Goal: Information Seeking & Learning: Find specific page/section

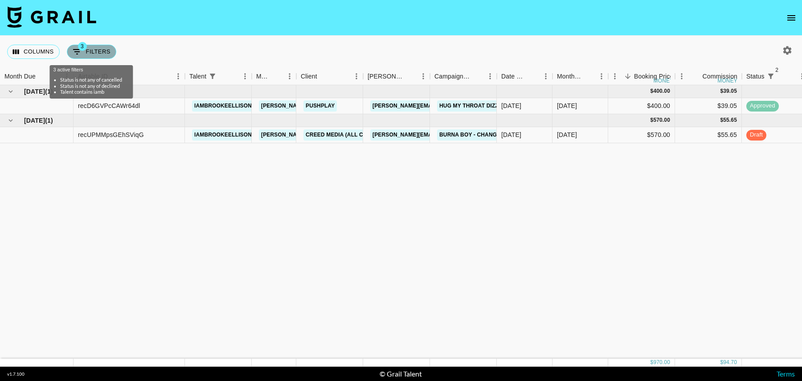
click at [98, 50] on button "3 Filters" at bounding box center [91, 52] width 49 height 14
select select "status"
select select "isNotAnyOf"
select select "status"
select select "isNotAnyOf"
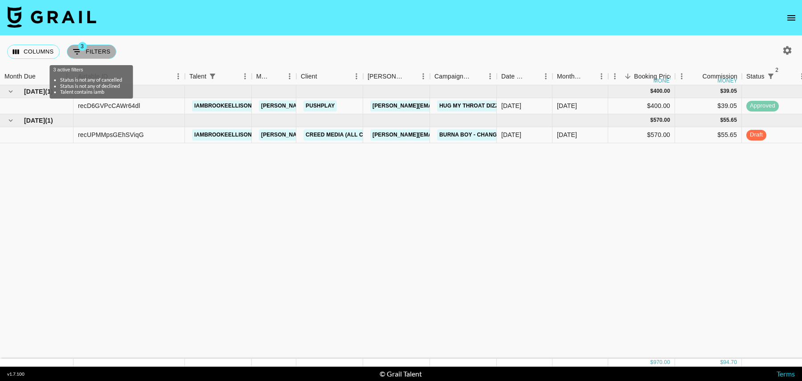
select select "talentName"
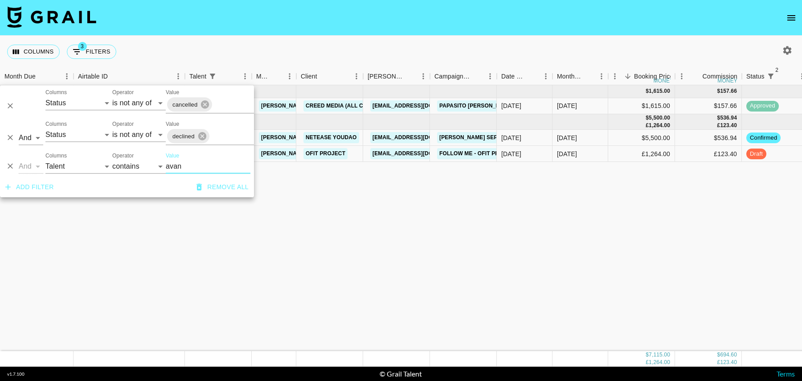
type input "avan"
click at [630, 152] on div "£1,264.00" at bounding box center [642, 154] width 67 height 16
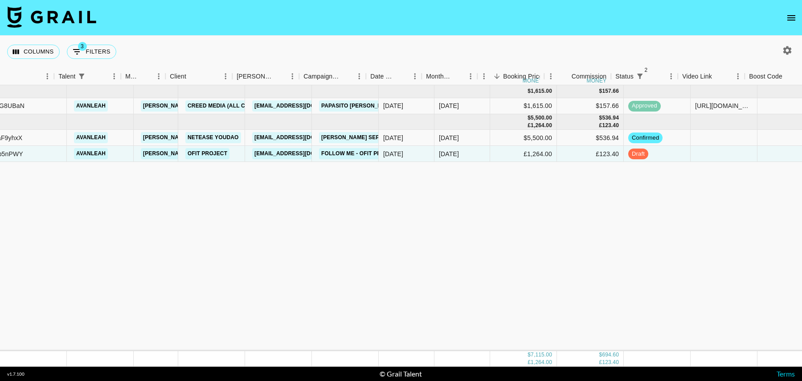
scroll to position [0, 155]
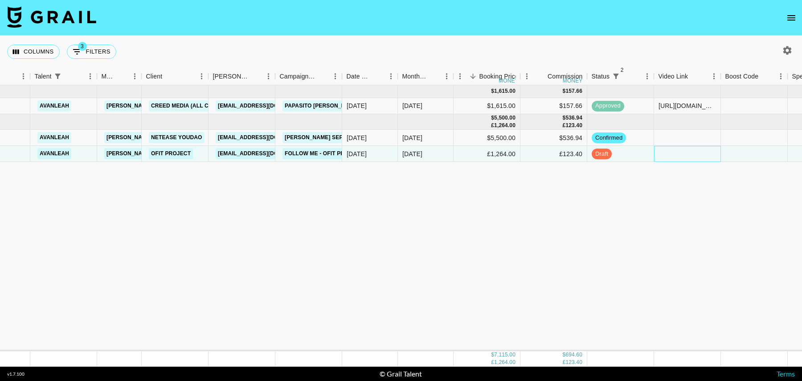
click at [692, 149] on div at bounding box center [687, 154] width 67 height 16
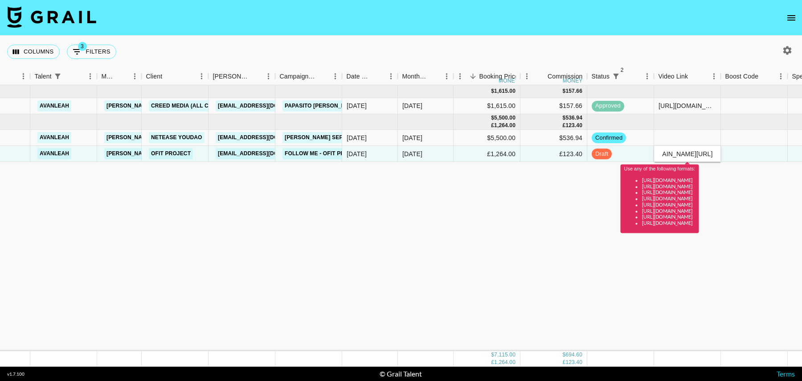
scroll to position [0, 0]
click at [699, 164] on div "Use any of the following formats: [URL][DOMAIN_NAME] [URL][DOMAIN_NAME] [URL][D…" at bounding box center [660, 195] width 78 height 75
click at [704, 156] on input "[DOMAIN_NAME][URL]" at bounding box center [688, 153] width 66 height 7
paste input "[URL][DOMAIN_NAME]"
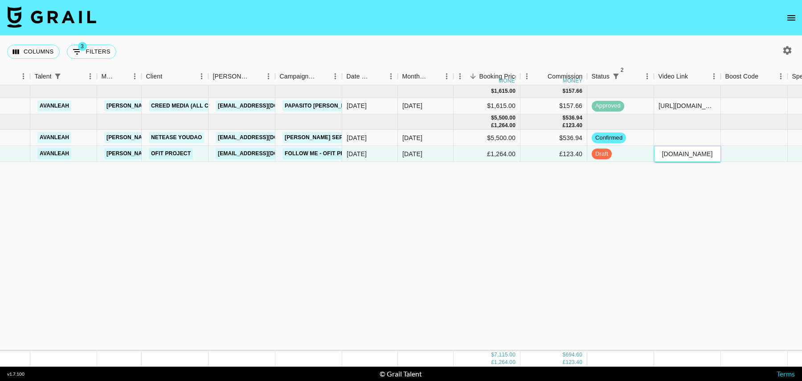
type input "[URL][DOMAIN_NAME]"
click at [744, 153] on div at bounding box center [754, 154] width 67 height 16
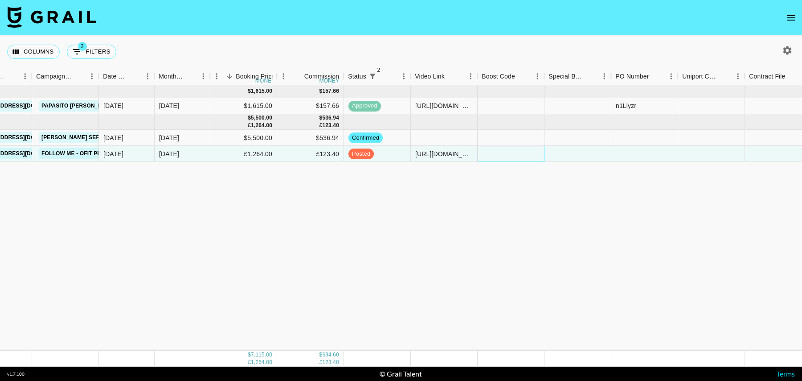
scroll to position [0, 644]
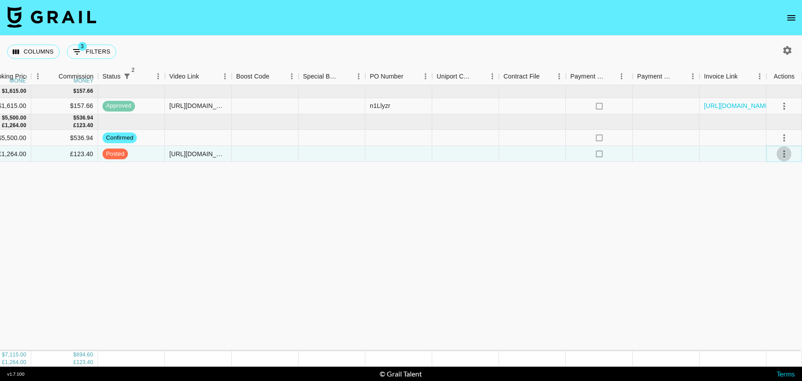
click at [785, 153] on icon "select merge strategy" at bounding box center [784, 153] width 11 height 11
click at [761, 236] on div "Approve" at bounding box center [765, 236] width 27 height 11
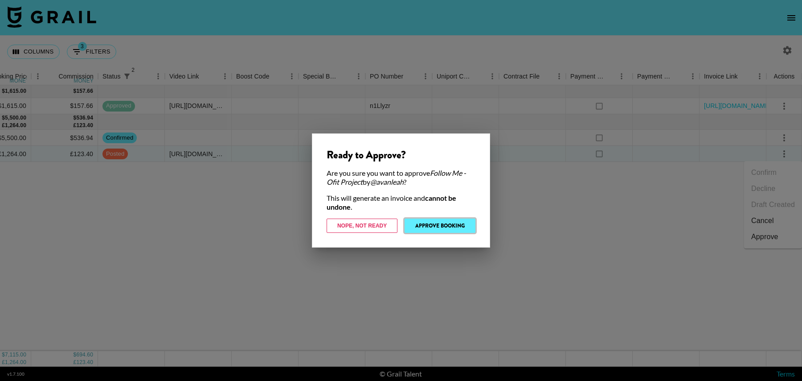
click at [443, 224] on button "Approve Booking" at bounding box center [440, 225] width 71 height 14
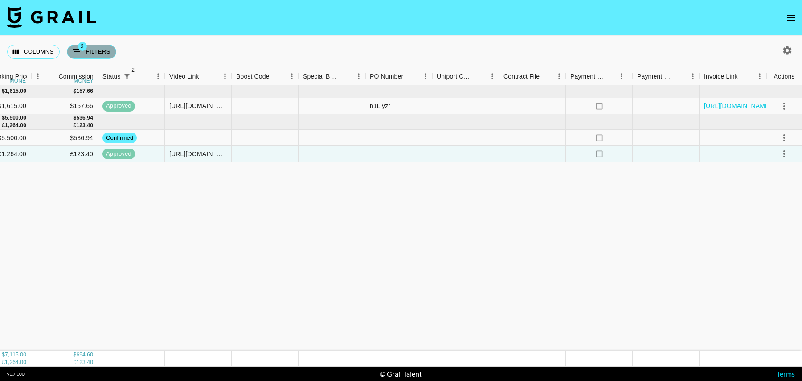
click at [86, 46] on span "3" at bounding box center [82, 46] width 9 height 9
select select "status"
select select "isNotAnyOf"
select select "status"
select select "isNotAnyOf"
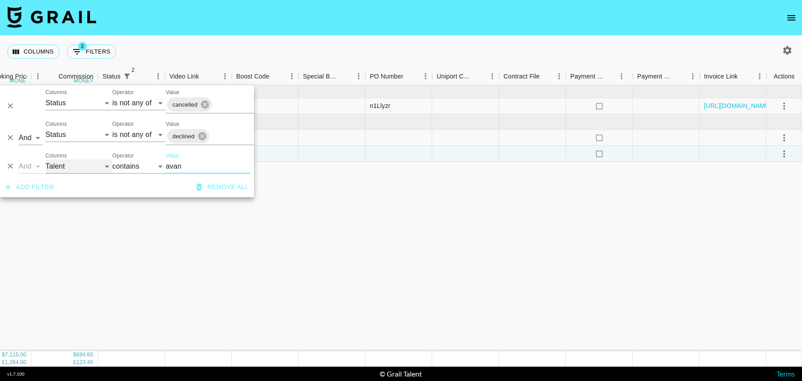
click at [68, 168] on select "Grail Platform ID Airtable ID Talent Manager Client [PERSON_NAME] Campaign (Typ…" at bounding box center [78, 166] width 67 height 14
select select "campaign"
click at [45, 159] on select "Grail Platform ID Airtable ID Talent Manager Client [PERSON_NAME] Campaign (Typ…" at bounding box center [78, 166] width 67 height 14
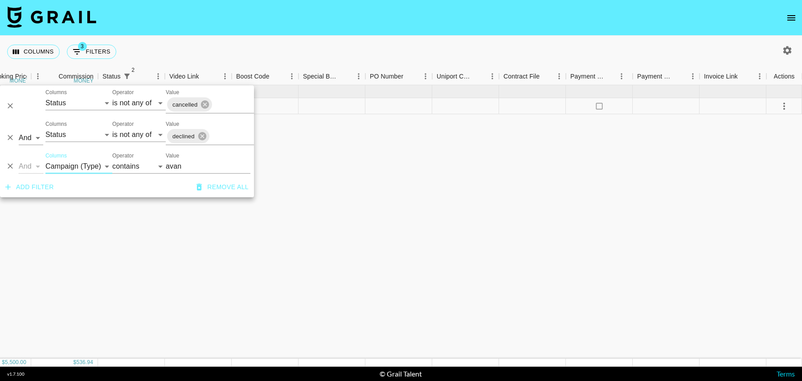
click at [181, 167] on input "avan" at bounding box center [208, 166] width 85 height 14
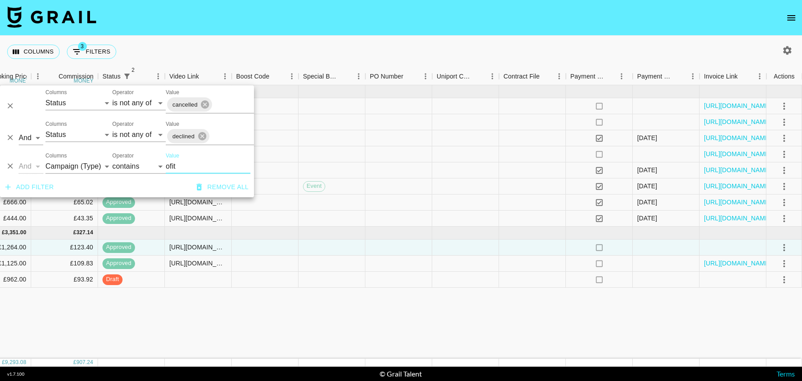
type input "ofit"
click at [474, 306] on div "[DATE] ( 8 ) £ 5,942.08 £ 580.10 recB3aihz7KSQWnkJ iamrubyjay [PERSON_NAME][EMA…" at bounding box center [79, 221] width 1447 height 273
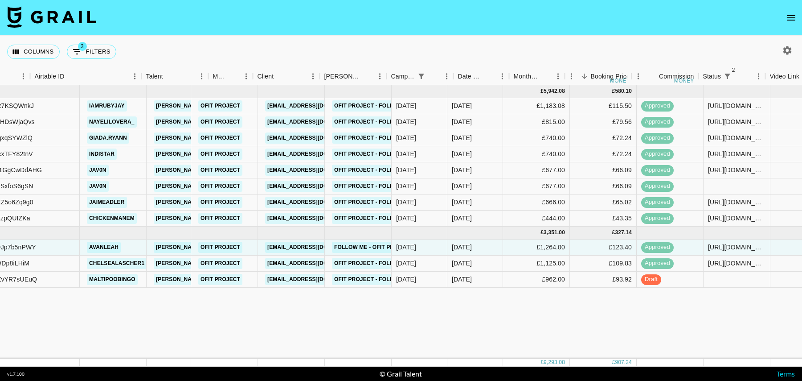
scroll to position [0, 43]
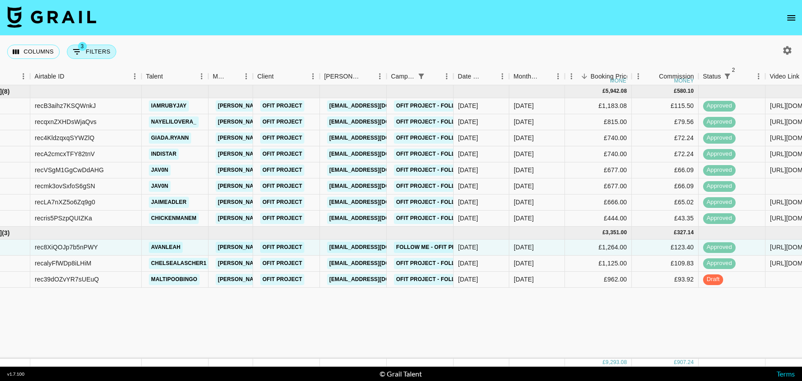
click at [98, 49] on button "3 Filters" at bounding box center [91, 52] width 49 height 14
select select "status"
select select "isNotAnyOf"
select select "status"
select select "isNotAnyOf"
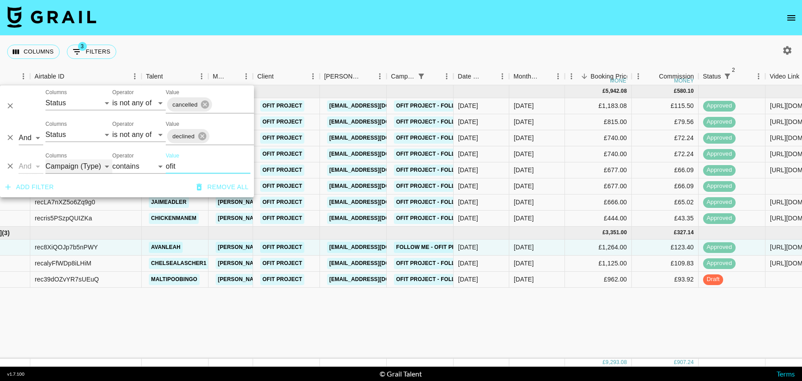
click at [83, 167] on select "Grail Platform ID Airtable ID Talent Manager Client [PERSON_NAME] Campaign (Typ…" at bounding box center [78, 166] width 67 height 14
select select "talentName"
click at [45, 159] on select "Grail Platform ID Airtable ID Talent Manager Client [PERSON_NAME] Campaign (Typ…" at bounding box center [78, 166] width 67 height 14
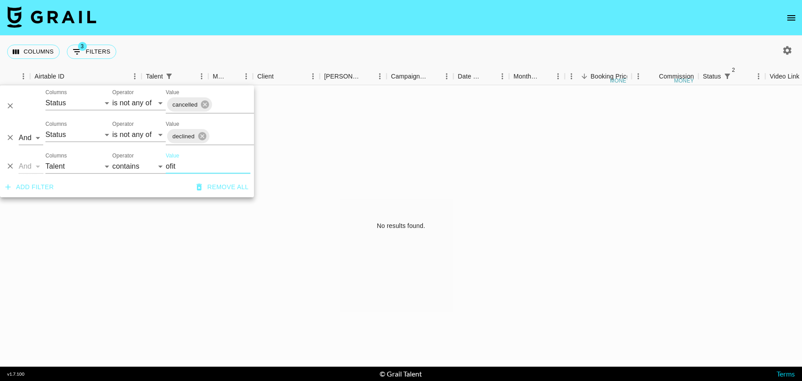
click at [182, 164] on input "ofit" at bounding box center [208, 166] width 85 height 14
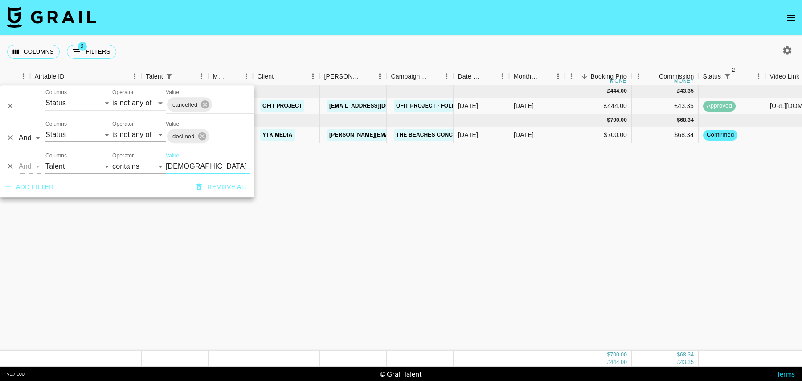
type input "[DEMOGRAPHIC_DATA]"
click at [562, 132] on div "[DATE]" at bounding box center [538, 135] width 56 height 16
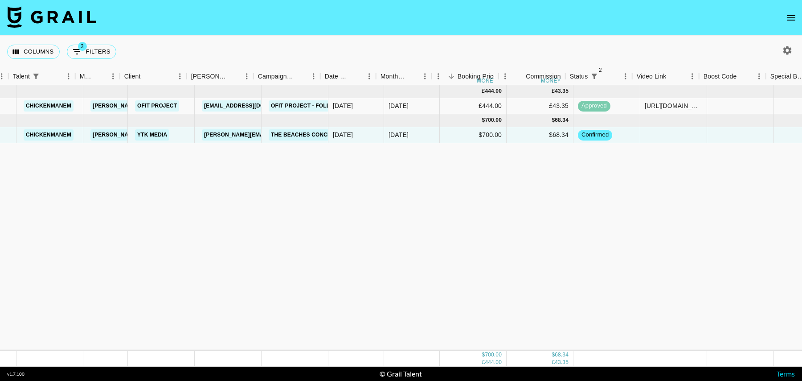
scroll to position [0, 187]
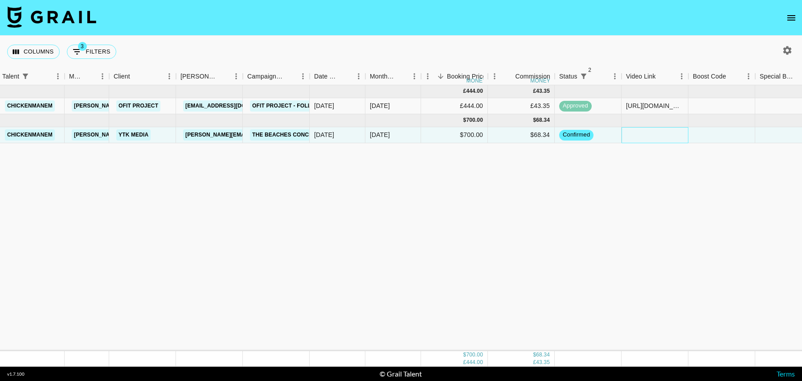
click at [657, 134] on div at bounding box center [655, 135] width 67 height 16
click at [700, 134] on div at bounding box center [722, 135] width 67 height 16
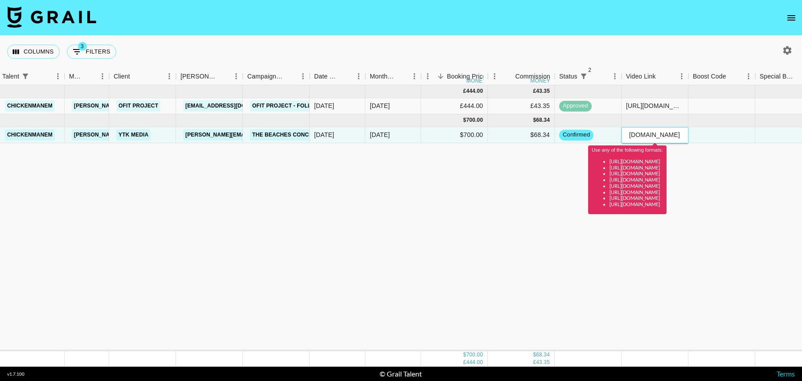
click at [658, 135] on input "[DOMAIN_NAME][URL]" at bounding box center [655, 134] width 66 height 7
paste input "[URL][DOMAIN_NAME]"
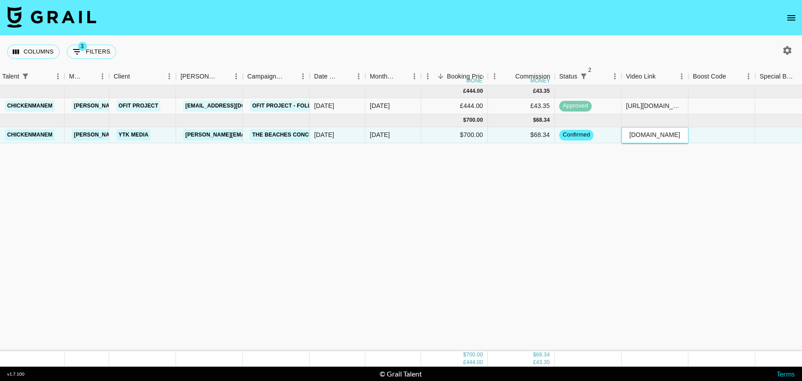
type input "[URL][DOMAIN_NAME]"
click at [711, 130] on div at bounding box center [722, 135] width 67 height 16
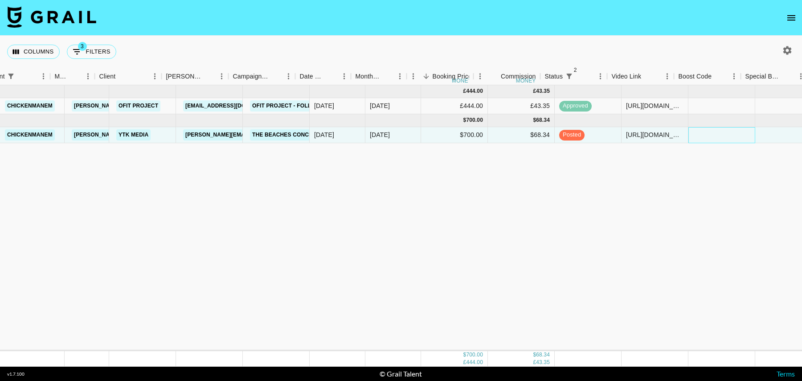
scroll to position [0, 644]
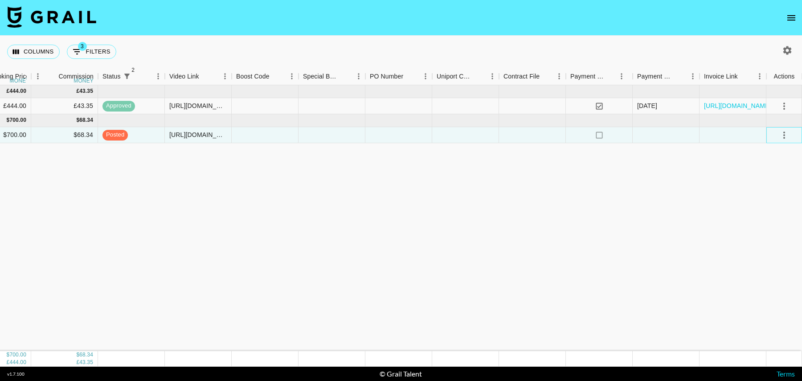
click at [777, 132] on div at bounding box center [785, 135] width 36 height 16
click at [783, 133] on icon "select merge strategy" at bounding box center [784, 135] width 11 height 11
click at [762, 214] on div "Approve" at bounding box center [765, 218] width 27 height 11
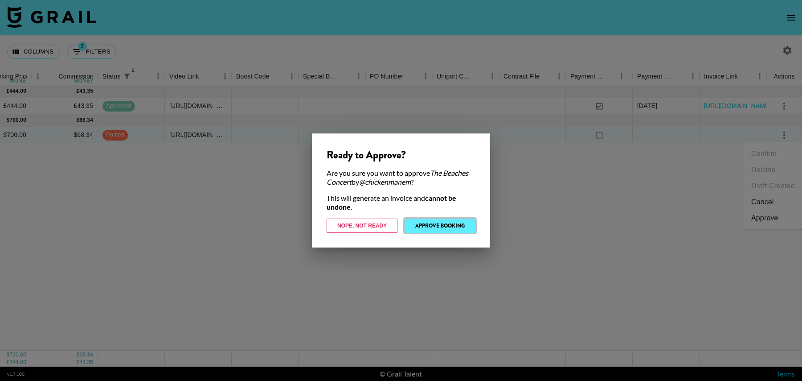
click at [429, 228] on button "Approve Booking" at bounding box center [440, 225] width 71 height 14
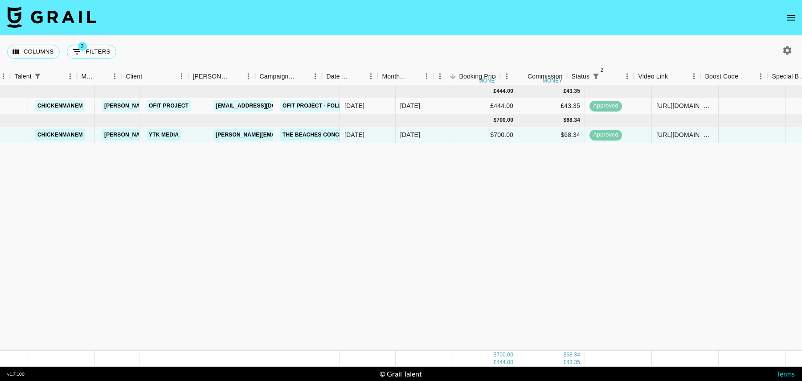
scroll to position [0, 185]
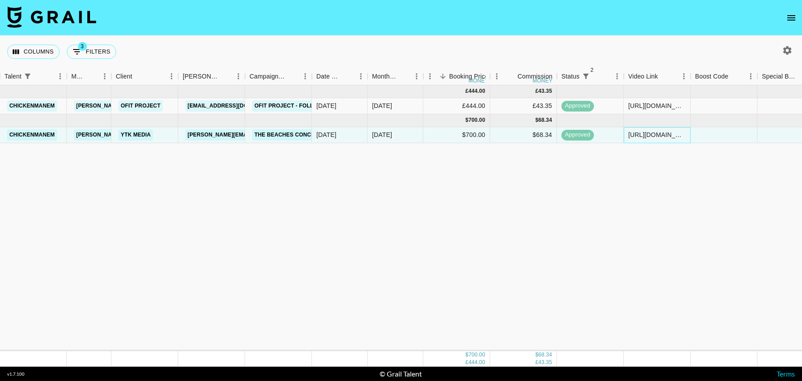
click at [657, 137] on div "[URL][DOMAIN_NAME]" at bounding box center [658, 134] width 58 height 9
click at [99, 56] on button "3 Filters" at bounding box center [91, 52] width 49 height 14
select select "status"
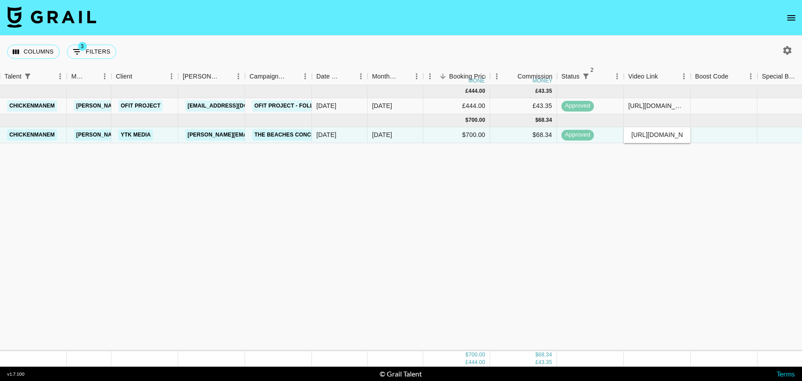
select select "isNotAnyOf"
select select "status"
select select "isNotAnyOf"
select select "talentName"
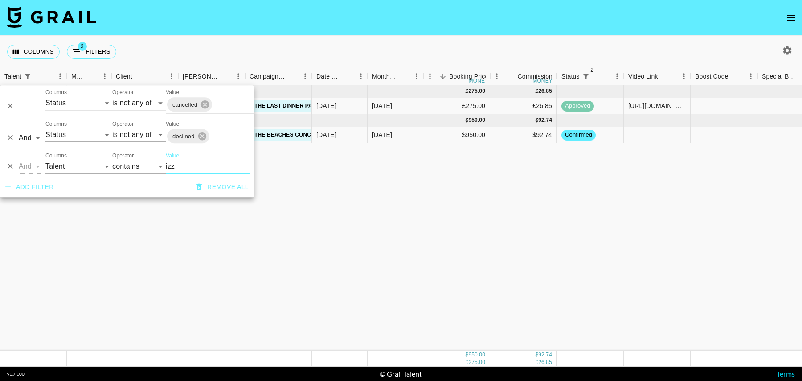
type input "izz"
click at [661, 138] on div at bounding box center [657, 135] width 67 height 16
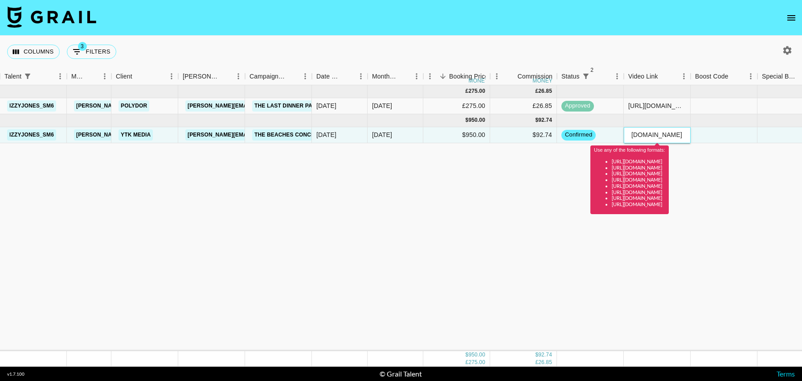
paste input "[URL][DOMAIN_NAME]"
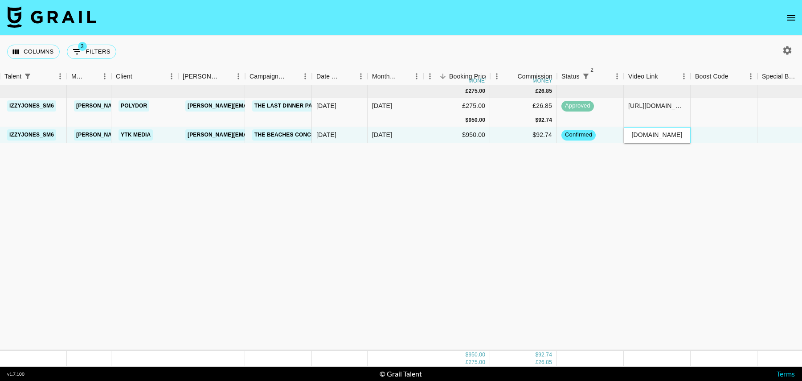
type input "[URL][DOMAIN_NAME]"
click at [719, 121] on div at bounding box center [724, 120] width 67 height 13
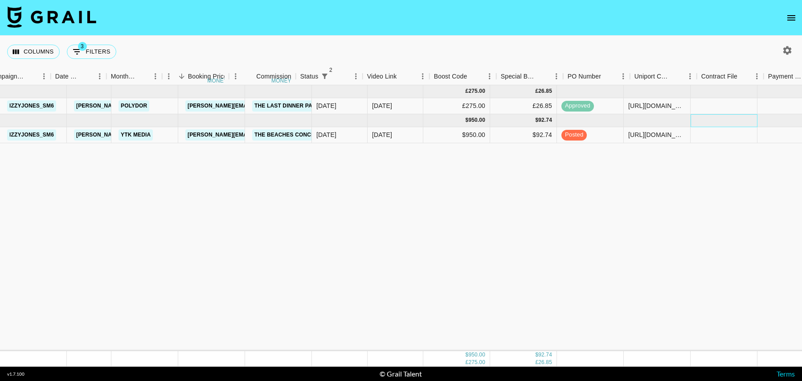
scroll to position [0, 644]
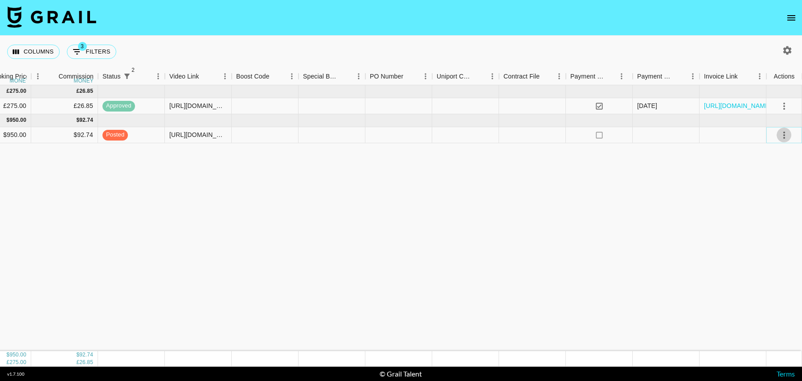
click at [780, 132] on icon "select merge strategy" at bounding box center [784, 135] width 11 height 11
click at [775, 220] on div "Approve" at bounding box center [765, 218] width 27 height 11
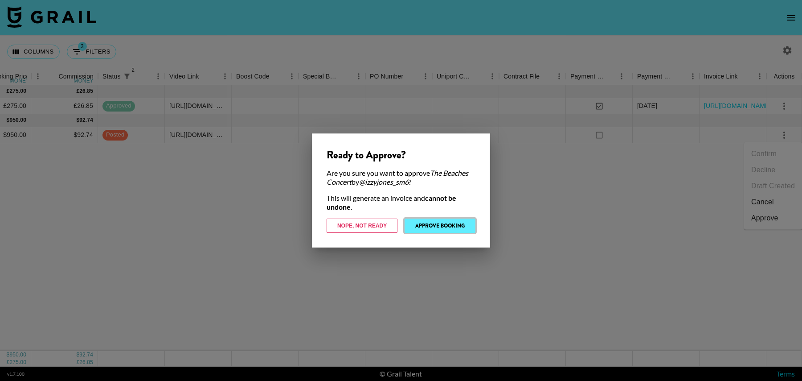
click at [445, 224] on button "Approve Booking" at bounding box center [440, 225] width 71 height 14
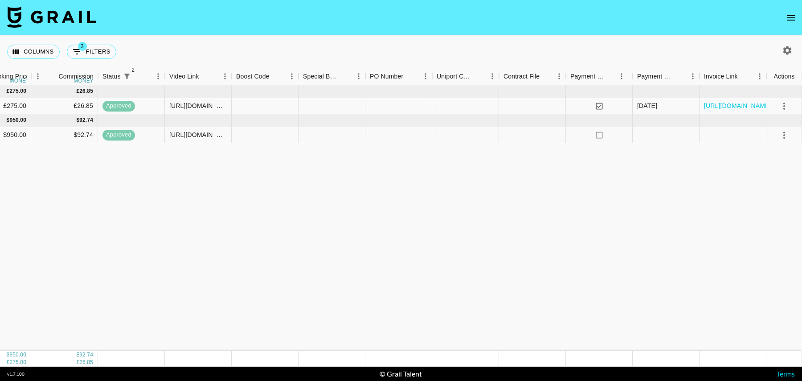
click at [793, 19] on icon "open drawer" at bounding box center [791, 17] width 11 height 11
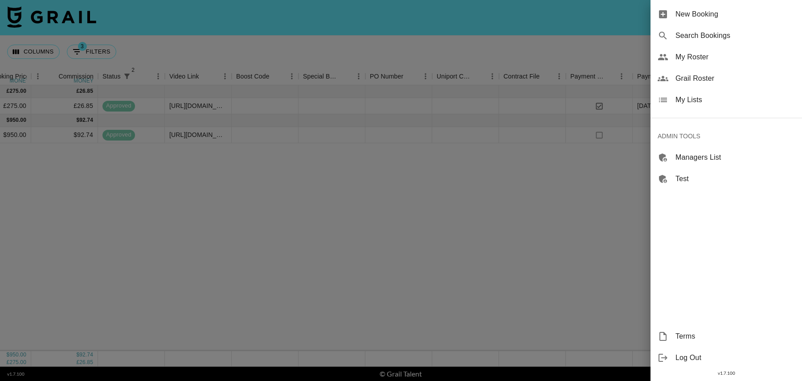
click at [701, 77] on span "Grail Roster" at bounding box center [735, 78] width 119 height 11
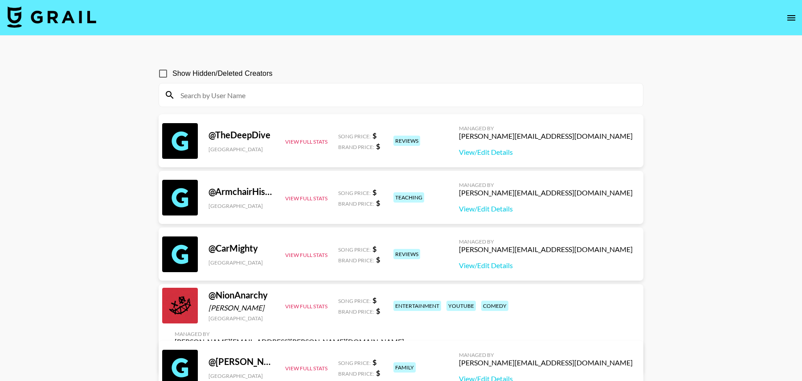
click at [266, 101] on input at bounding box center [406, 95] width 463 height 14
paste input "madetorise"
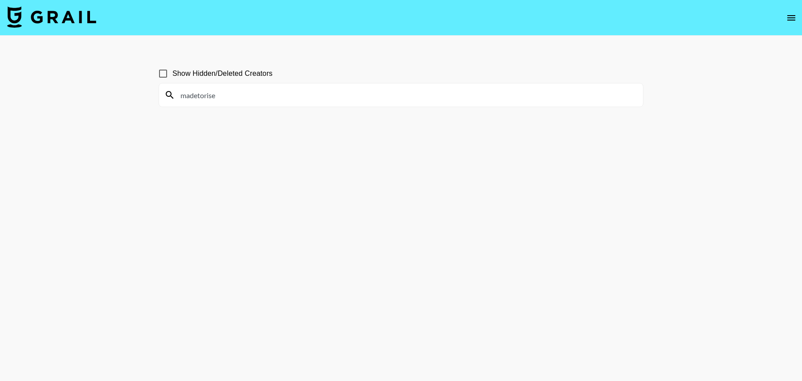
type input "madetorise"
click at [165, 76] on input "Show Hidden/Deleted Creators" at bounding box center [163, 73] width 19 height 19
checkbox input "true"
click at [235, 97] on input "madetorise" at bounding box center [406, 95] width 463 height 14
paste input "rasberryglam"
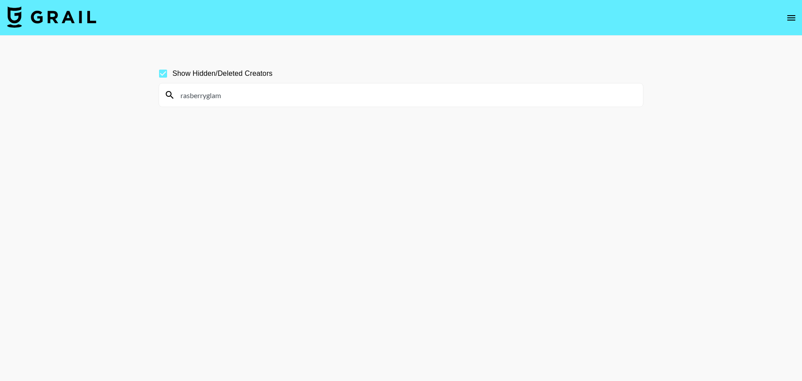
paste input "iluvnumi"
paste input "taniaalexispomroy"
type input "taniaalexispomroy"
click at [161, 74] on input "Show Hidden/Deleted Creators" at bounding box center [163, 73] width 19 height 19
click at [163, 72] on input "Show Hidden/Deleted Creators" at bounding box center [163, 73] width 19 height 19
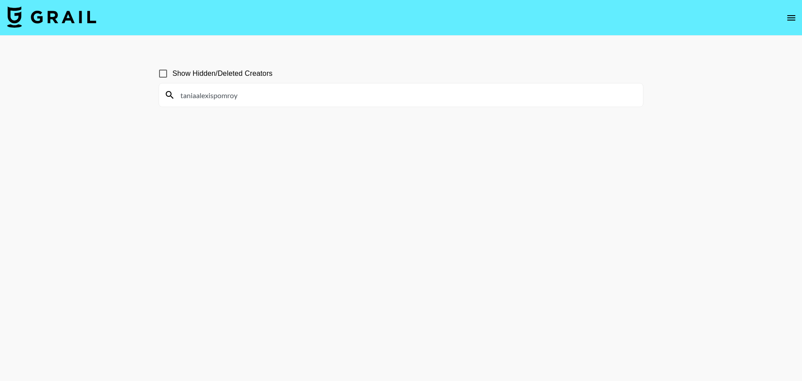
checkbox input "true"
click at [787, 15] on icon "open drawer" at bounding box center [791, 17] width 11 height 11
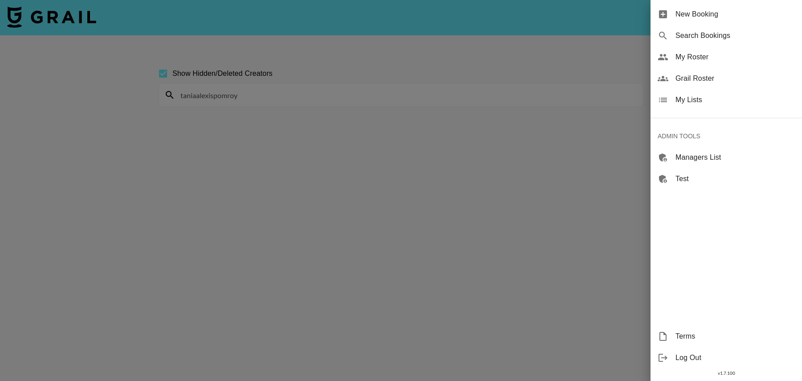
click at [679, 78] on span "Grail Roster" at bounding box center [735, 78] width 119 height 11
click at [522, 117] on div at bounding box center [401, 190] width 802 height 381
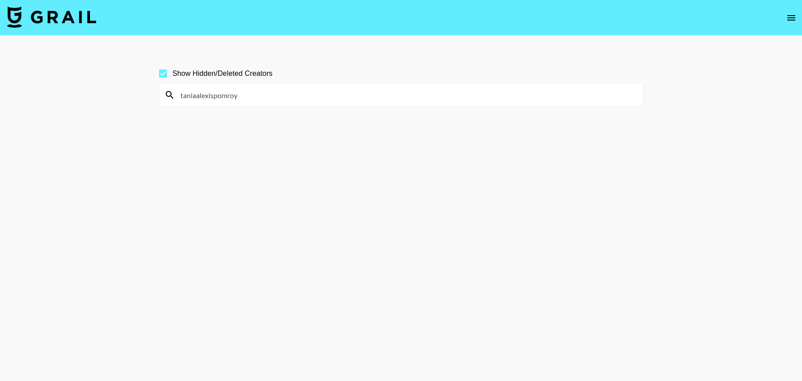
click at [246, 95] on input "taniaalexispomroy" at bounding box center [406, 95] width 463 height 14
paste input "_paisleywillow2"
paste input "siangg13"
paste input "[PERSON_NAME]"
type input "[PERSON_NAME]"
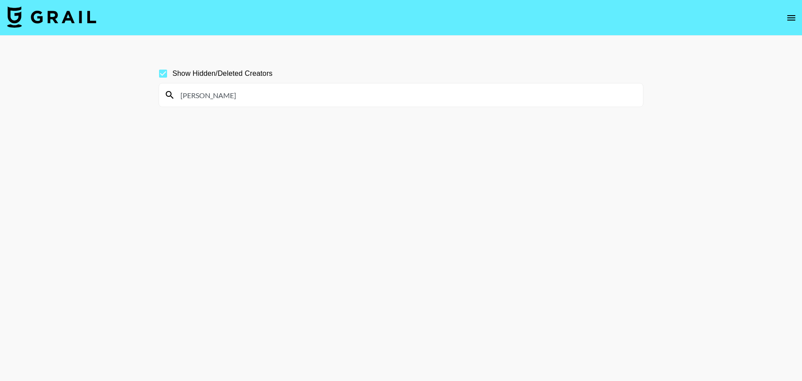
click at [219, 128] on section "Show Hidden/Deleted Creators [PERSON_NAME]" at bounding box center [401, 211] width 485 height 309
click at [161, 68] on input "Show Hidden/Deleted Creators" at bounding box center [163, 73] width 19 height 19
click at [163, 75] on input "Show Hidden/Deleted Creators" at bounding box center [163, 73] width 19 height 19
checkbox input "true"
click at [303, 96] on input "[PERSON_NAME]" at bounding box center [406, 95] width 463 height 14
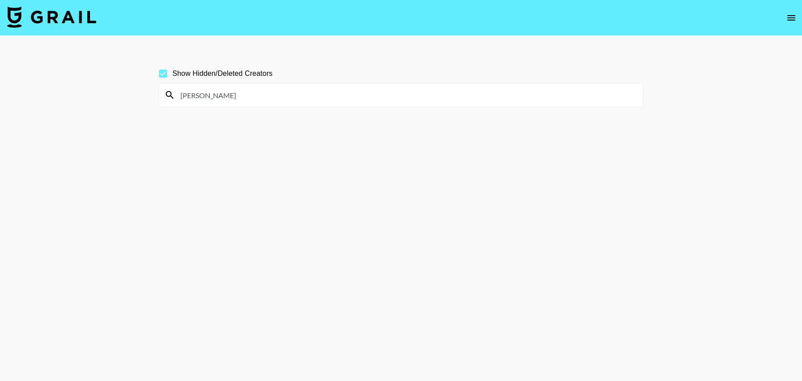
paste input "saadiiie"
click at [275, 100] on input "saadiiie" at bounding box center [406, 95] width 463 height 14
paste input "emmmyemss"
paste input "undymusic"
paste input "drewwwwwwww_"
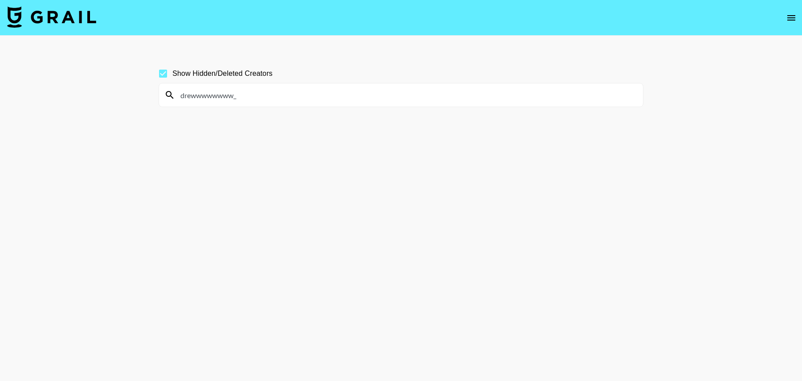
paste input "celeste111555"
paste input "yogirlmel5044"
type input "yogirlmel5044"
